Goal: Find specific page/section

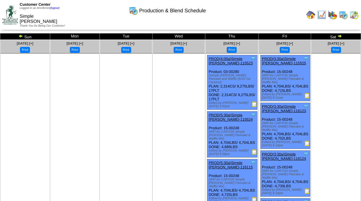
scroll to position [140, 0]
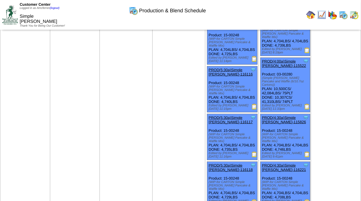
click at [309, 13] on img at bounding box center [310, 14] width 9 height 9
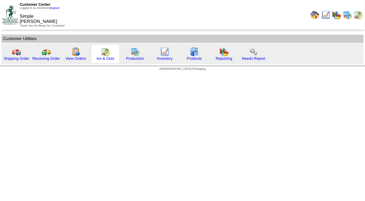
click at [108, 53] on img at bounding box center [105, 51] width 9 height 9
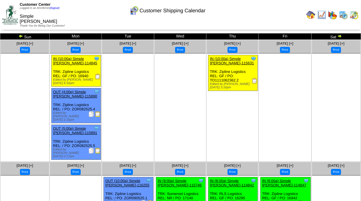
click at [340, 36] on img at bounding box center [339, 36] width 5 height 5
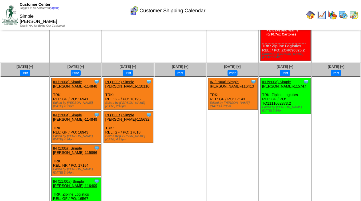
scroll to position [175, 0]
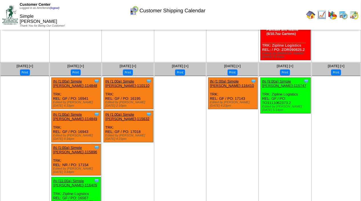
click at [324, 120] on ul at bounding box center [336, 119] width 48 height 86
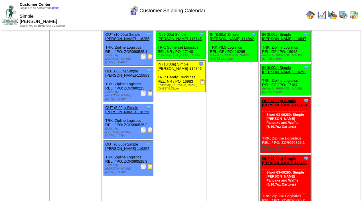
scroll to position [1, 0]
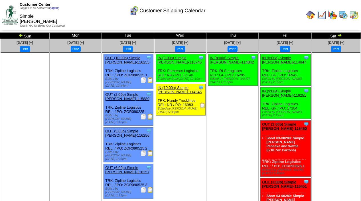
click at [339, 34] on img at bounding box center [339, 35] width 5 height 5
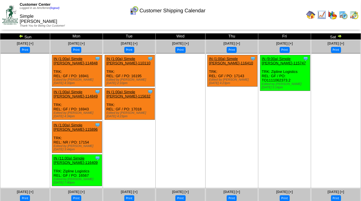
click at [22, 36] on img at bounding box center [21, 36] width 5 height 5
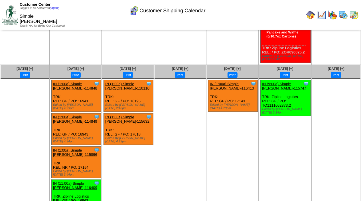
scroll to position [174, 0]
